Goal: Task Accomplishment & Management: Complete application form

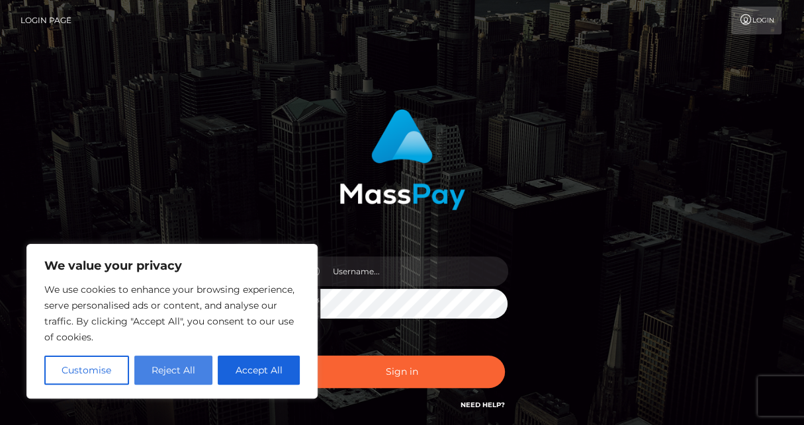
click at [184, 371] on button "Reject All" at bounding box center [173, 370] width 79 height 29
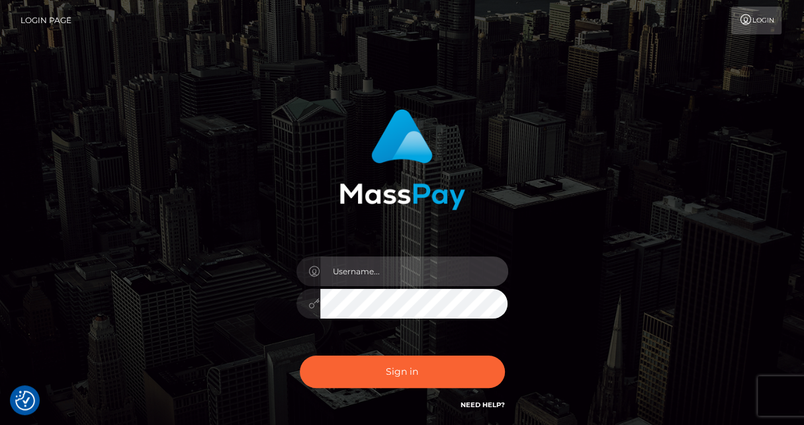
click at [408, 269] on input "text" at bounding box center [414, 272] width 188 height 30
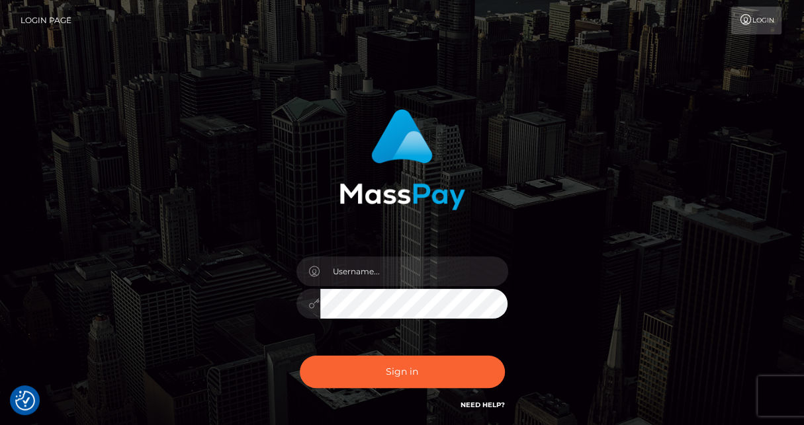
click at [402, 267] on input "text" at bounding box center [414, 272] width 188 height 30
type input "d"
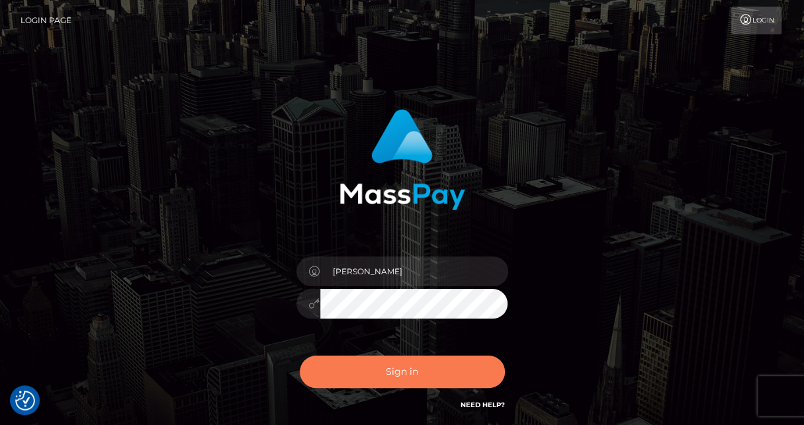
type input "Sarah MacNEil-Howell"
click at [372, 370] on button "Sign in" at bounding box center [402, 372] width 205 height 32
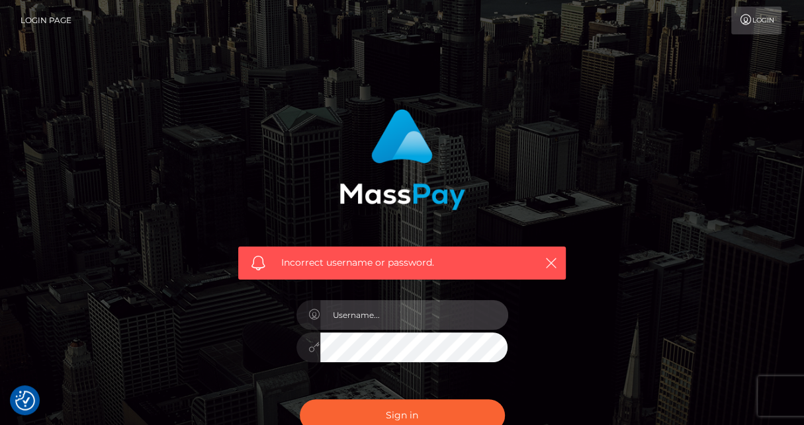
click at [366, 319] on input "text" at bounding box center [414, 315] width 188 height 30
type input "daisyknickerswork@gmail.com"
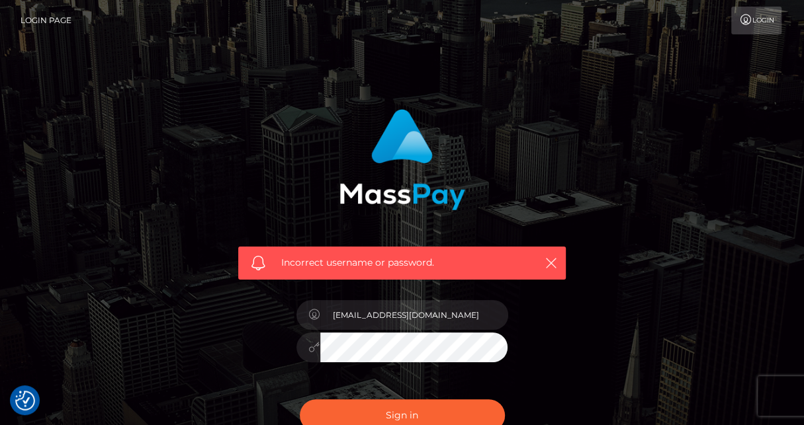
click at [300, 399] on button "Sign in" at bounding box center [402, 415] width 205 height 32
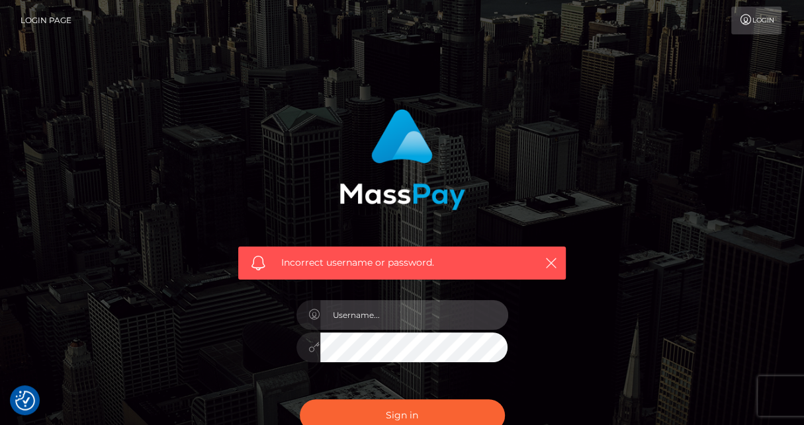
click at [388, 314] on input "text" at bounding box center [414, 315] width 188 height 30
type input "[PERSON_NAME]"
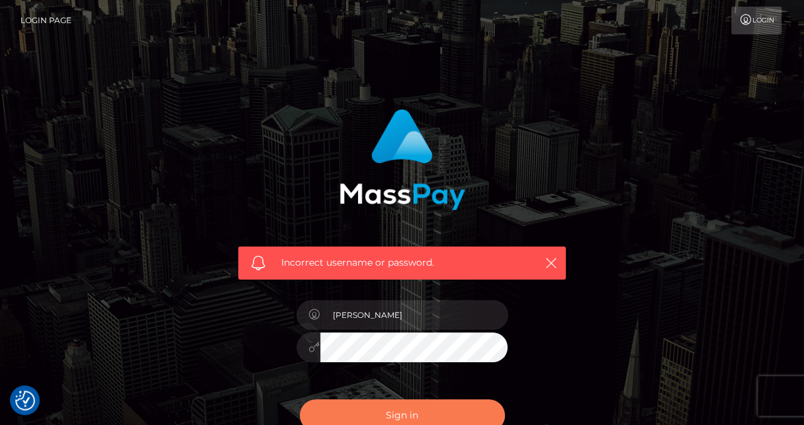
click at [391, 413] on button "Sign in" at bounding box center [402, 415] width 205 height 32
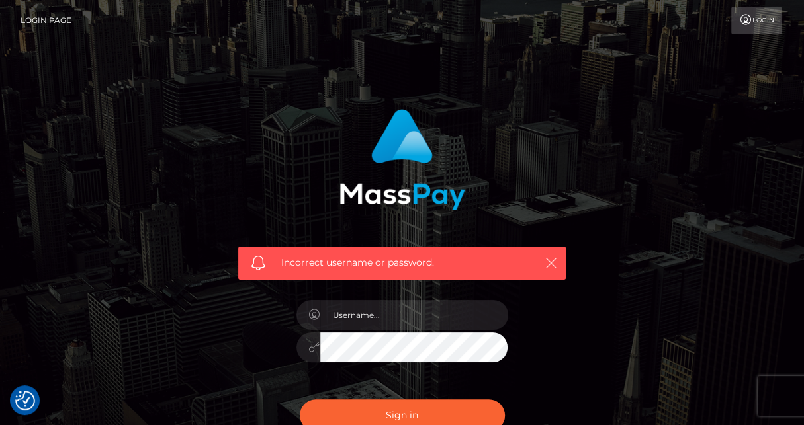
click at [548, 265] on icon "button" at bounding box center [550, 263] width 13 height 13
